Goal: Find contact information

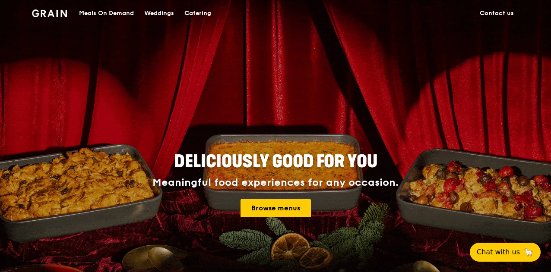
click at [500, 15] on link "Contact us" at bounding box center [496, 13] width 44 height 26
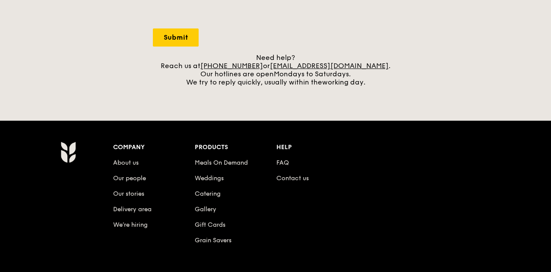
scroll to position [423, 0]
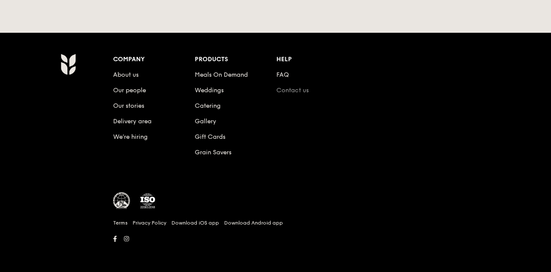
click at [294, 92] on link "Contact us" at bounding box center [292, 90] width 32 height 7
click at [298, 92] on link "Contact us" at bounding box center [292, 90] width 32 height 7
drag, startPoint x: 47, startPoint y: 239, endPoint x: 477, endPoint y: 246, distance: 430.5
click at [477, 246] on div "Company About us Our people Our stories Delivery area We’re hiring Products Mea…" at bounding box center [275, 153] width 497 height 199
click at [389, 205] on div at bounding box center [317, 205] width 408 height 25
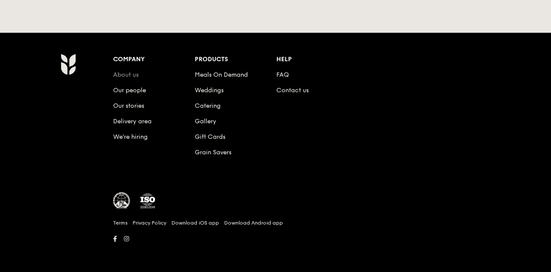
click at [128, 74] on link "About us" at bounding box center [125, 74] width 25 height 7
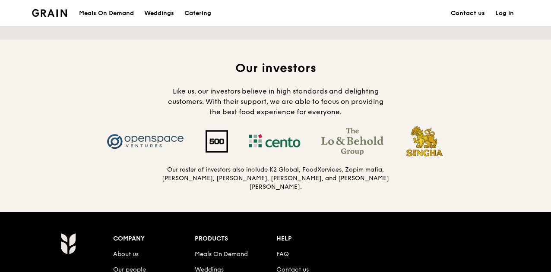
scroll to position [907, 0]
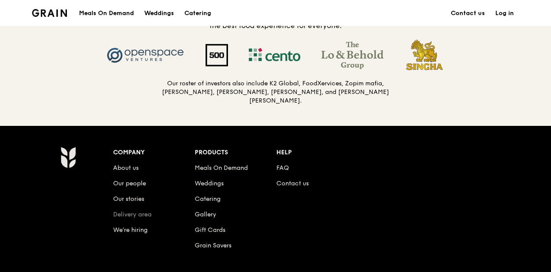
click at [136, 214] on link "Delivery area" at bounding box center [132, 214] width 38 height 7
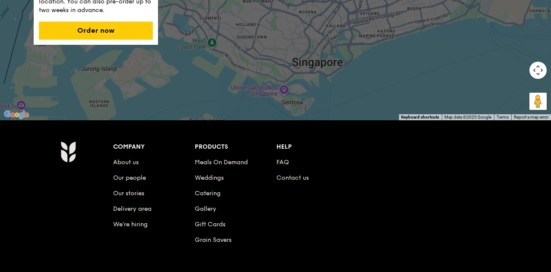
scroll to position [216, 0]
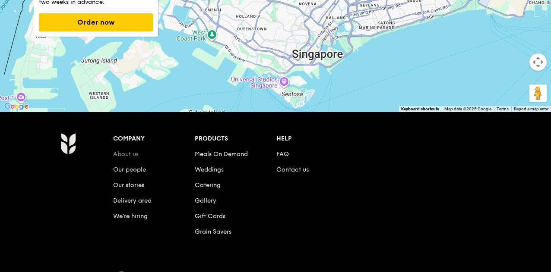
click at [128, 155] on link "About us" at bounding box center [125, 154] width 25 height 7
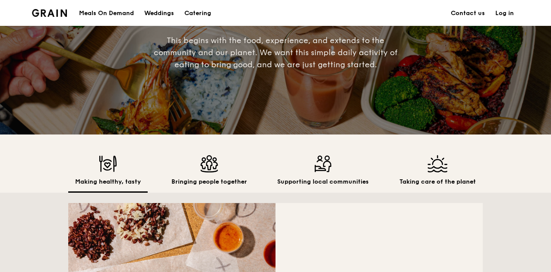
scroll to position [302, 0]
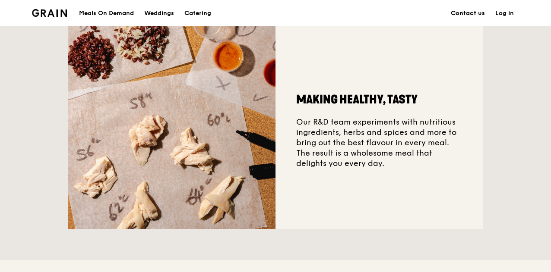
click at [460, 9] on link "Contact us" at bounding box center [467, 13] width 44 height 26
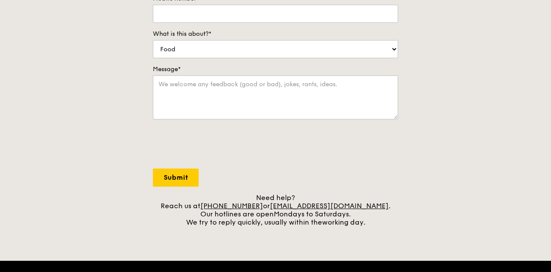
scroll to position [207, 0]
